Goal: Task Accomplishment & Management: Use online tool/utility

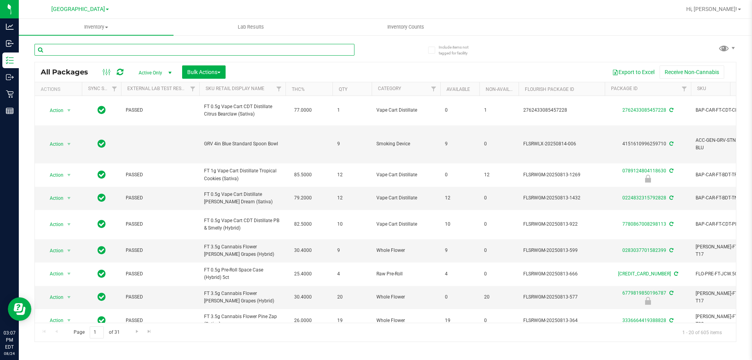
click at [114, 49] on input "text" at bounding box center [194, 50] width 320 height 12
type input "frs"
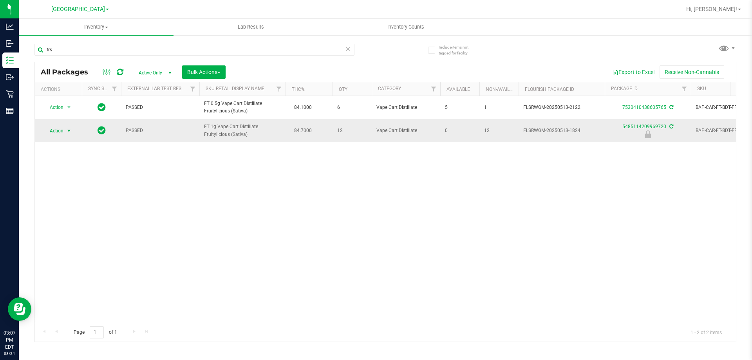
click at [66, 130] on span "select" at bounding box center [69, 131] width 6 height 6
click at [70, 220] on div "Action Edit attributes Global inventory Locate package Package audit log Print …" at bounding box center [68, 183] width 51 height 95
click at [73, 218] on li "Unlock package" at bounding box center [68, 224] width 50 height 12
